Goal: Book appointment/travel/reservation

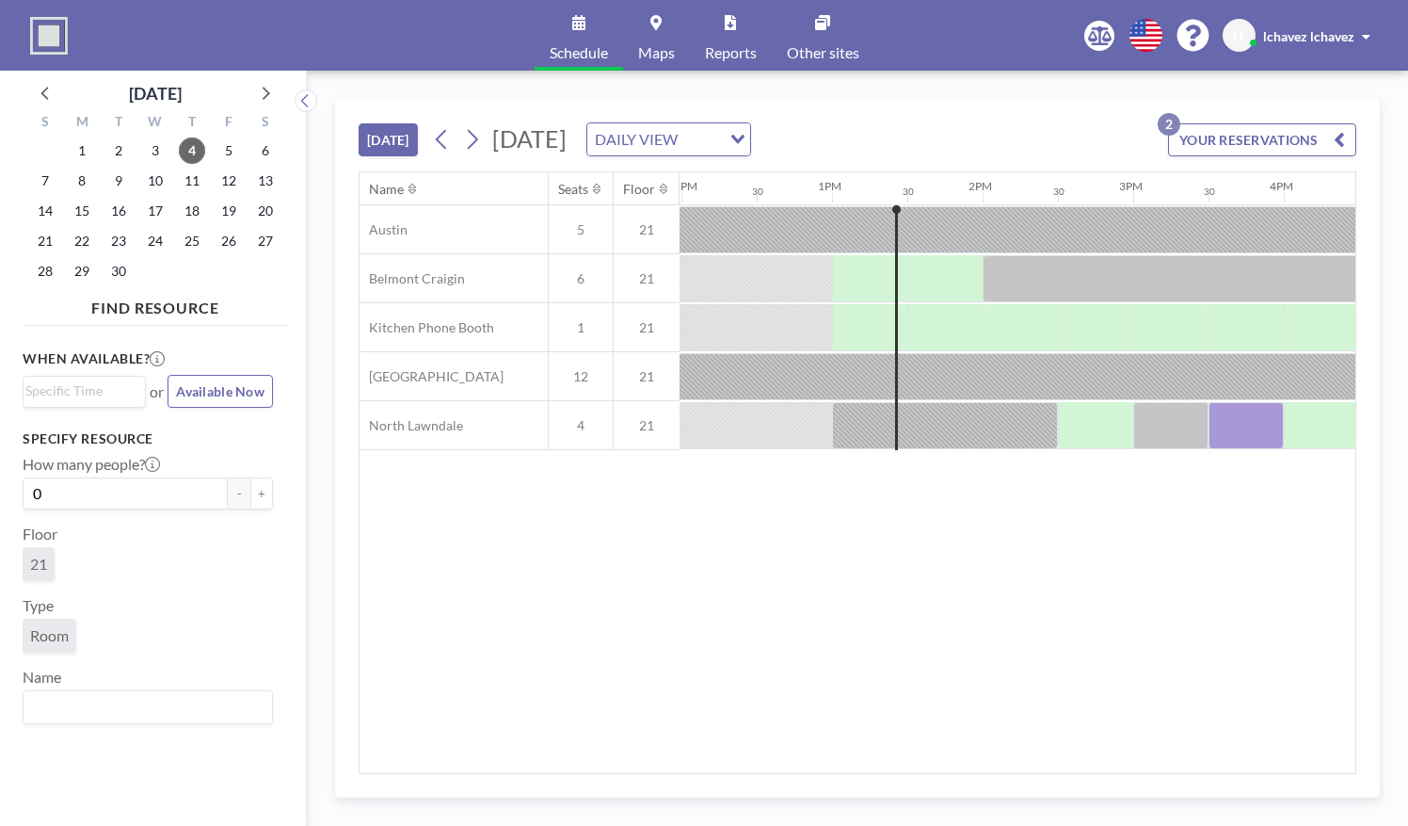
scroll to position [0, 1883]
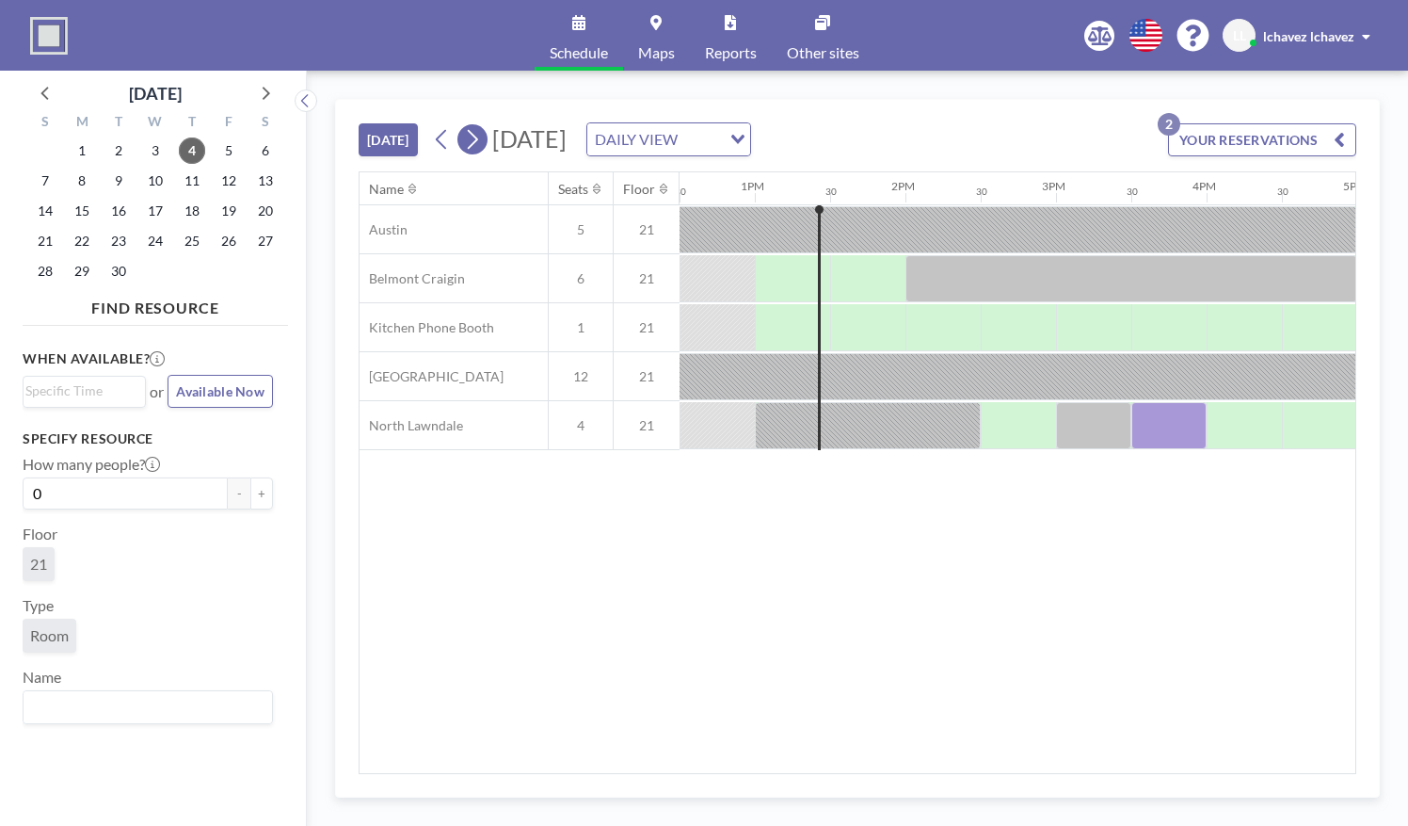
click at [478, 137] on icon at bounding box center [473, 140] width 10 height 20
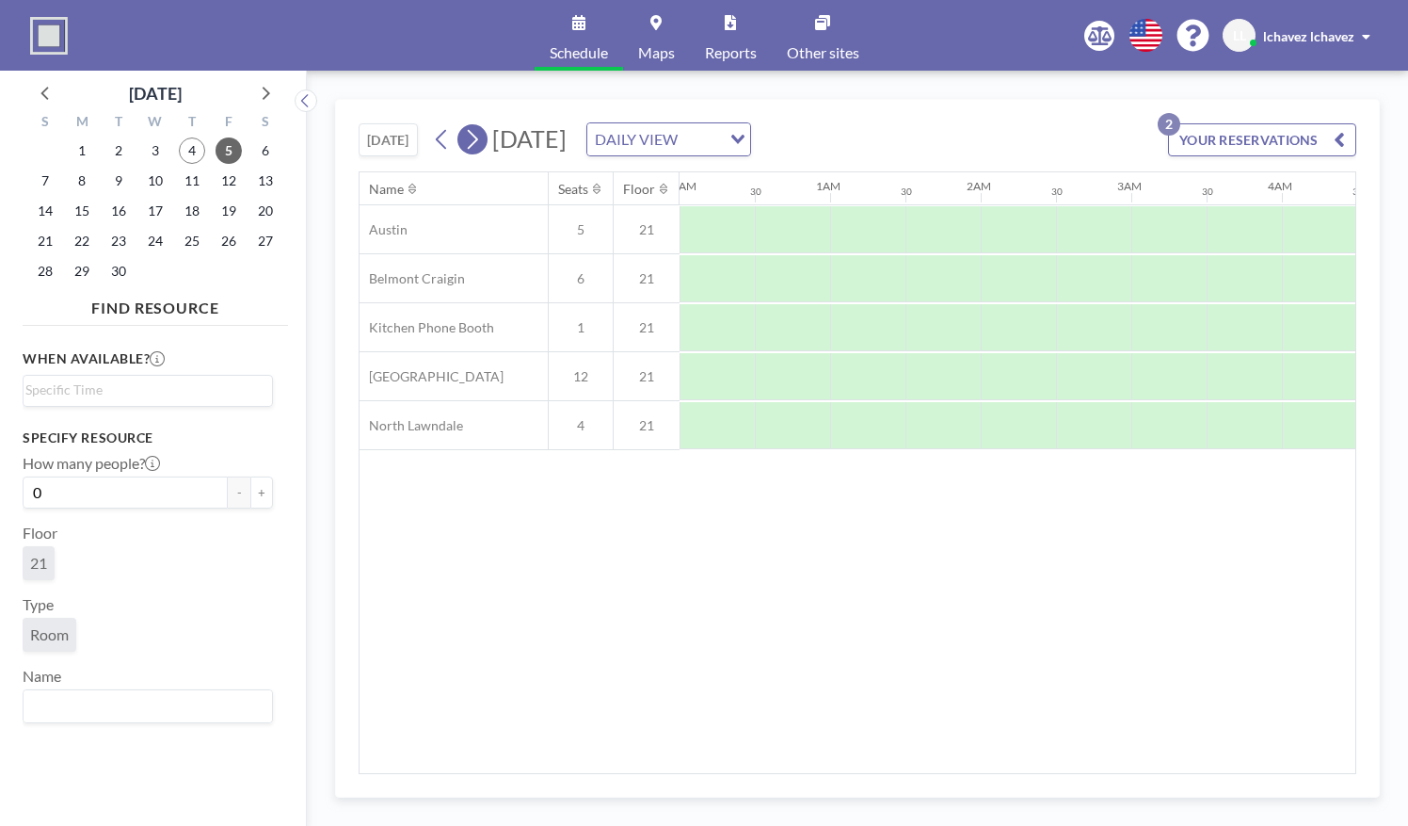
scroll to position [0, 383]
click at [478, 137] on icon at bounding box center [473, 140] width 10 height 20
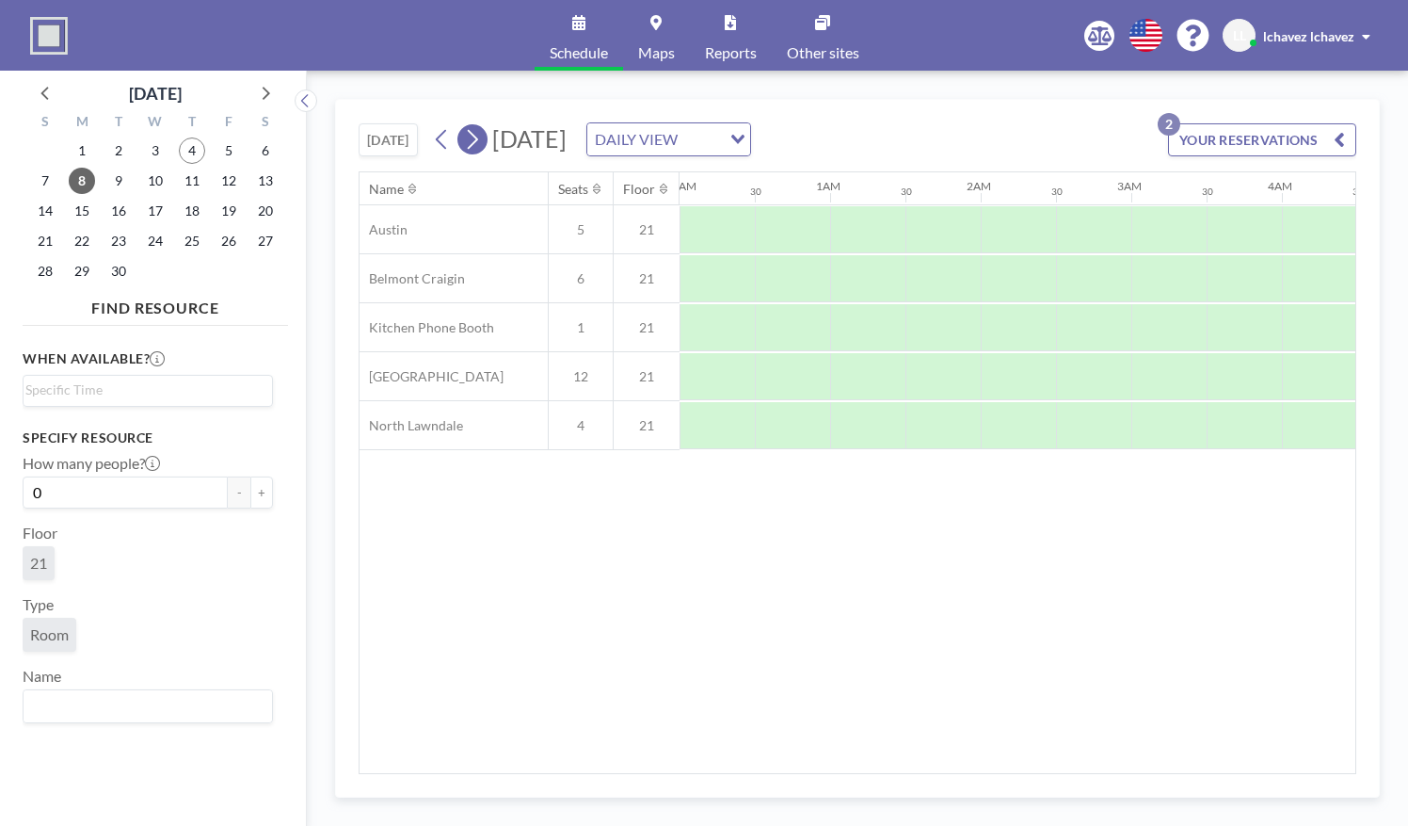
scroll to position [0, 473]
click at [478, 137] on icon at bounding box center [473, 140] width 10 height 20
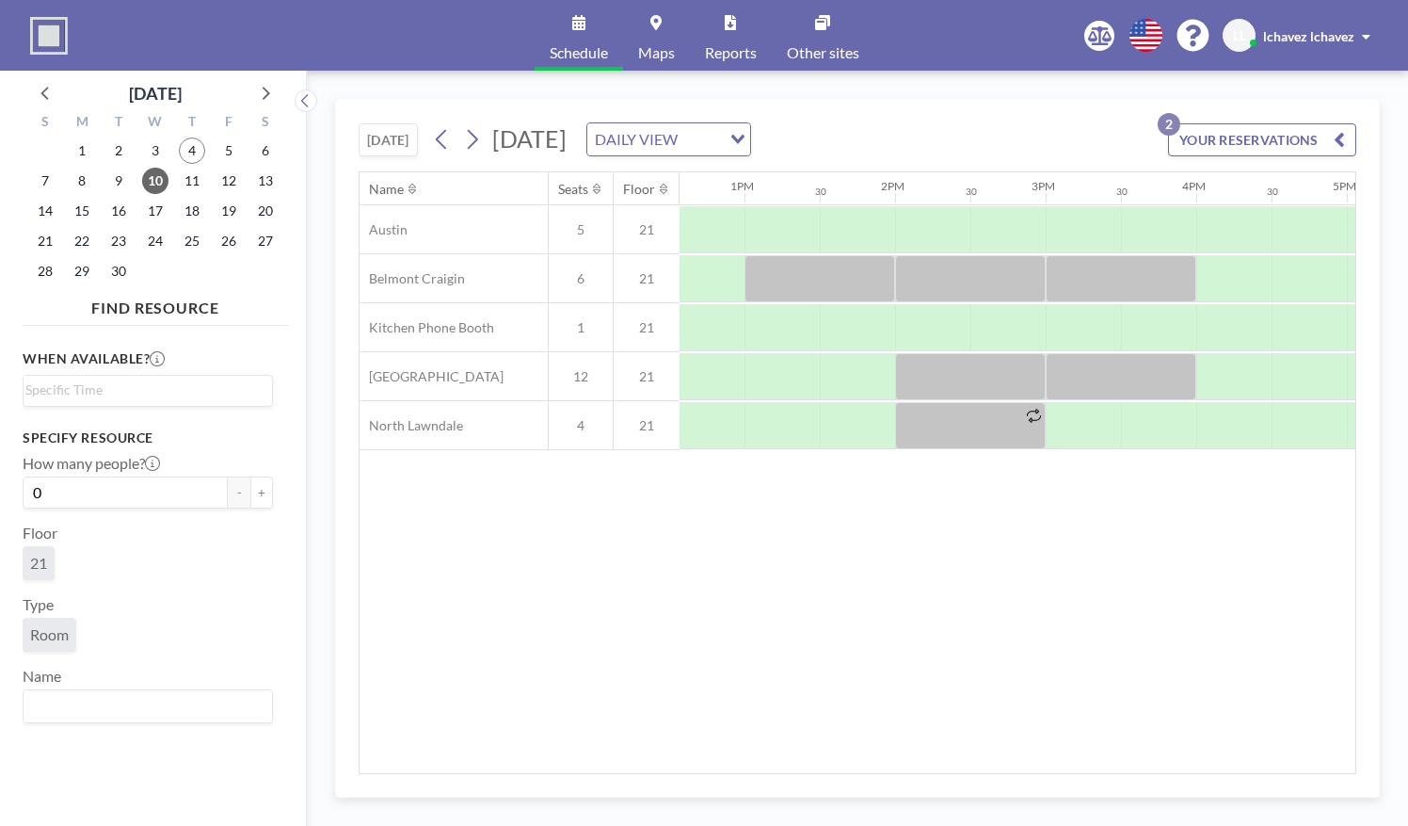
scroll to position [0, 1898]
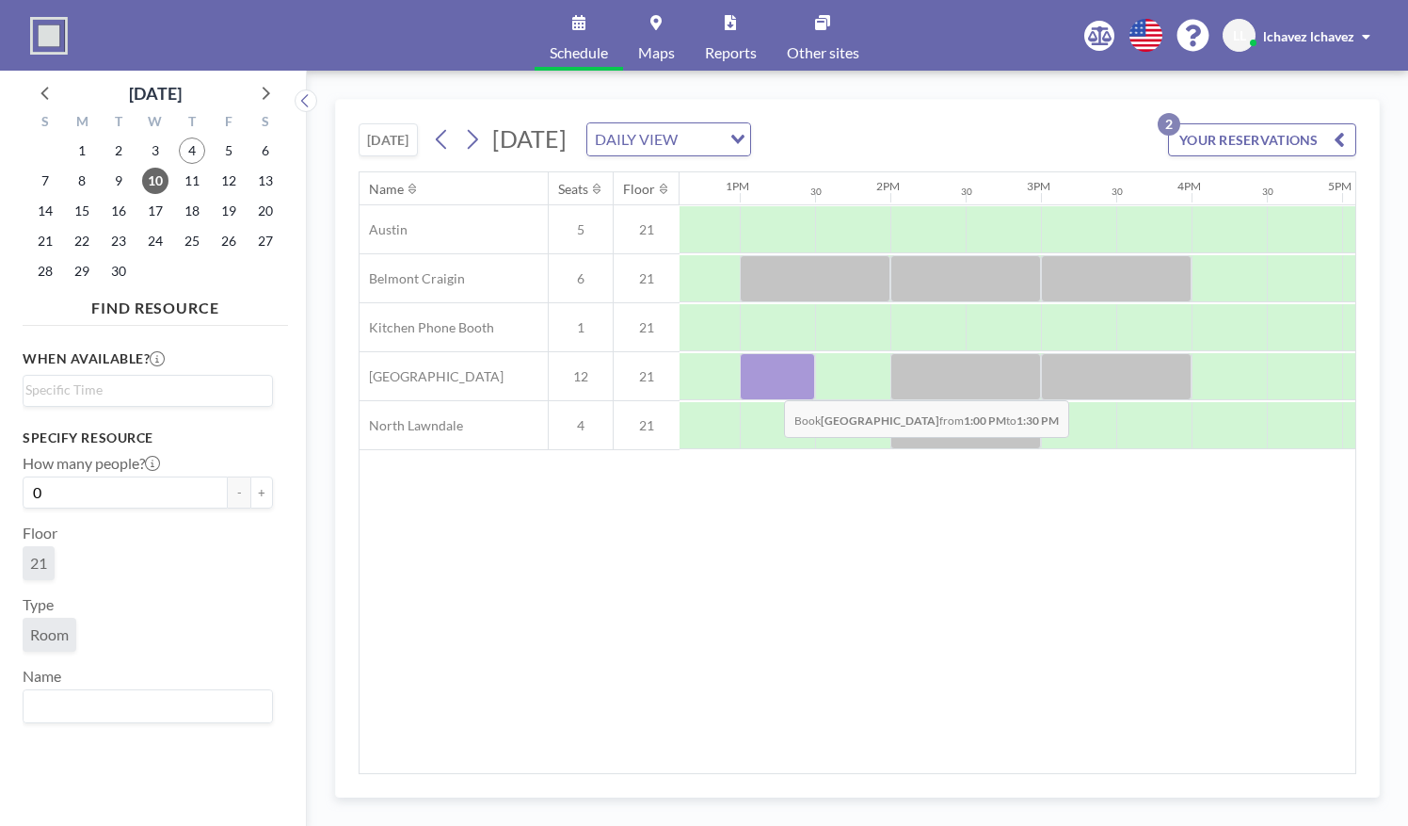
click at [769, 384] on div at bounding box center [777, 376] width 75 height 47
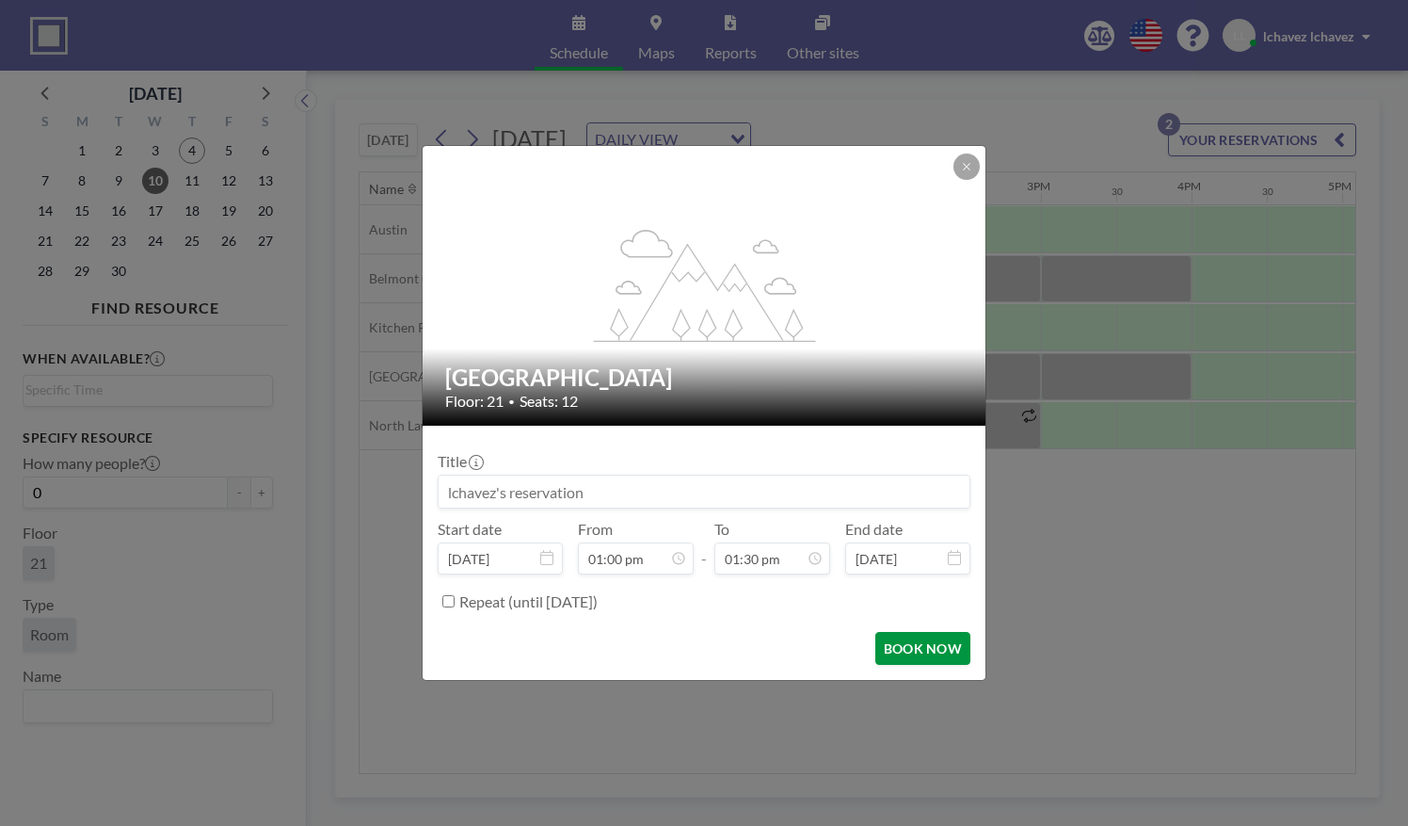
click at [911, 651] on button "BOOK NOW" at bounding box center [922, 648] width 95 height 33
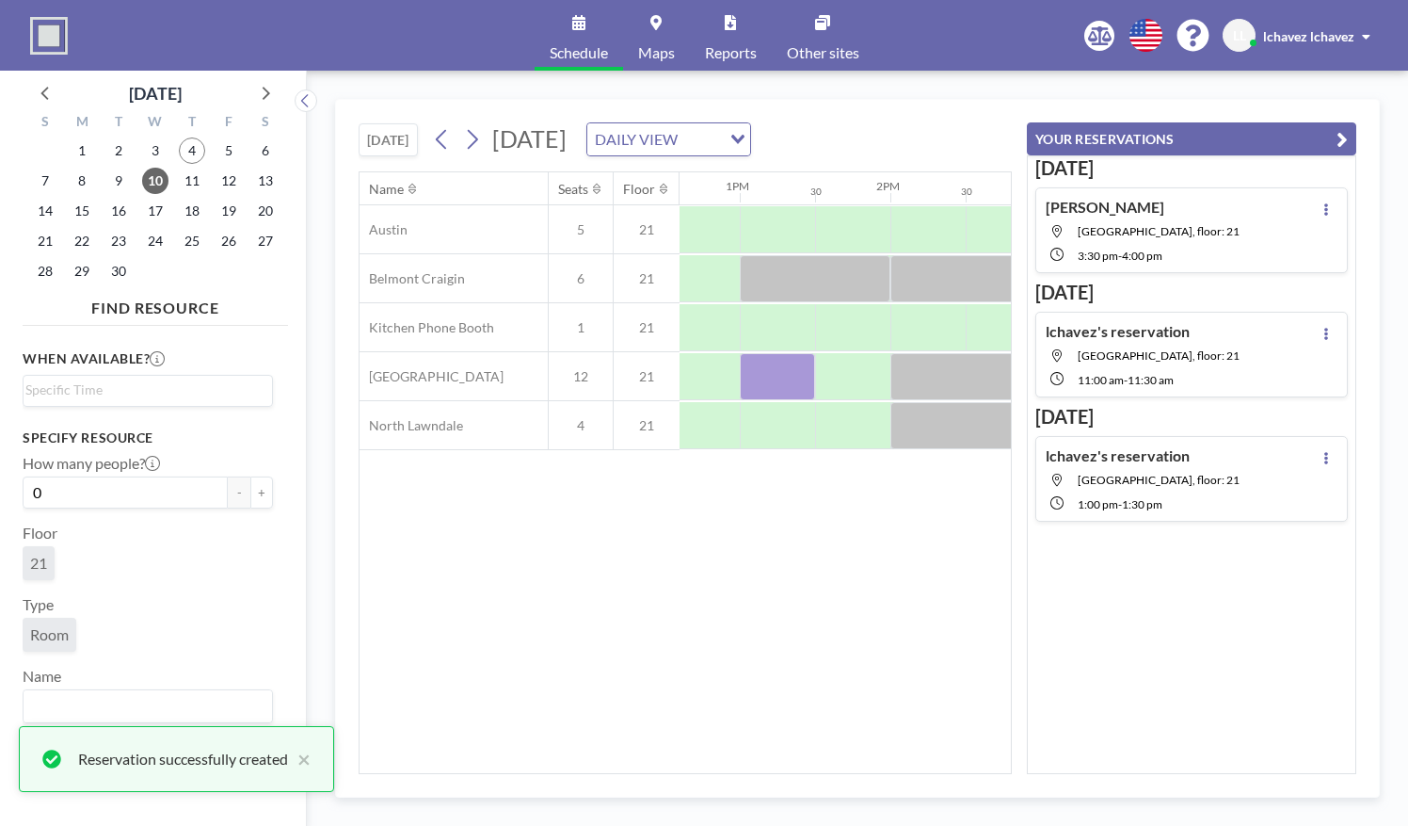
click at [927, 560] on div "Name Seats Floor 12AM 30 1AM 30 2AM 30 3AM 30 4AM 30 5AM 30 6AM 30 7AM 30 8AM 3…" at bounding box center [685, 472] width 651 height 601
